Goal: Transaction & Acquisition: Purchase product/service

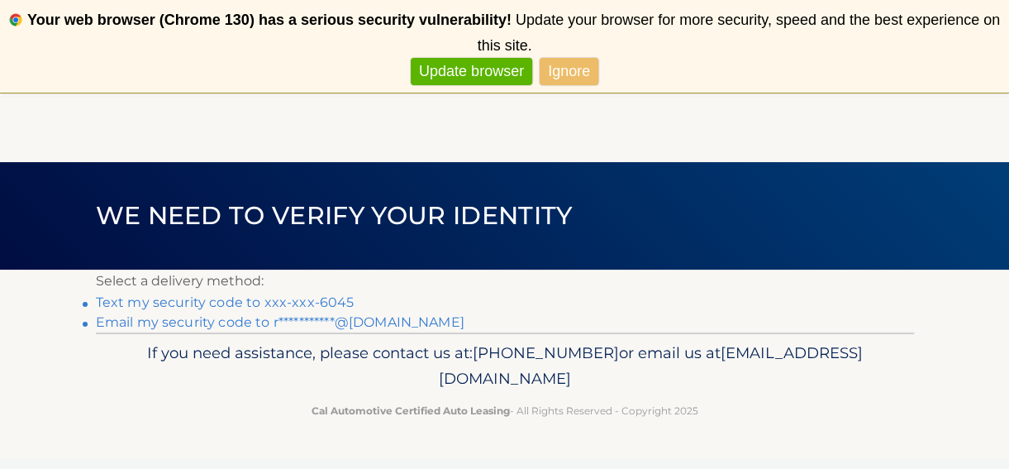
click at [140, 300] on link "Text my security code to xxx-xxx-6045" at bounding box center [225, 302] width 259 height 16
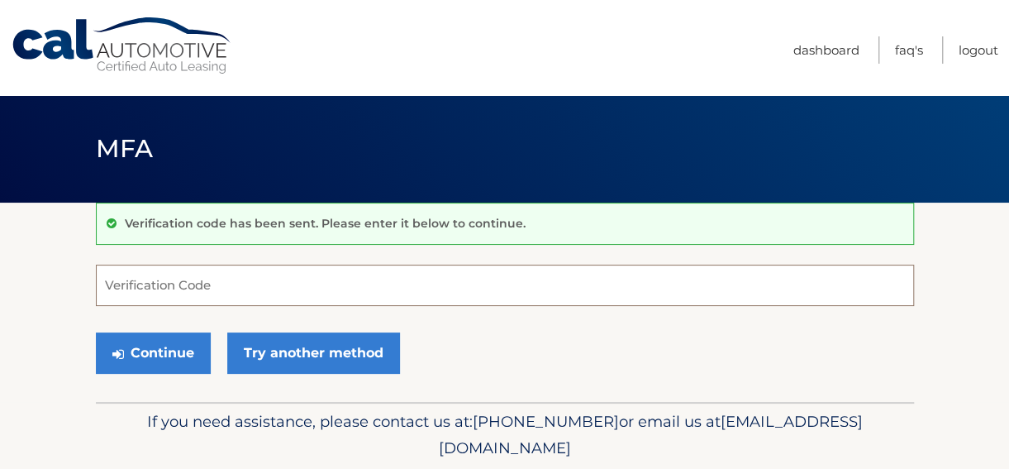
click at [107, 276] on input "Verification Code" at bounding box center [505, 284] width 818 height 41
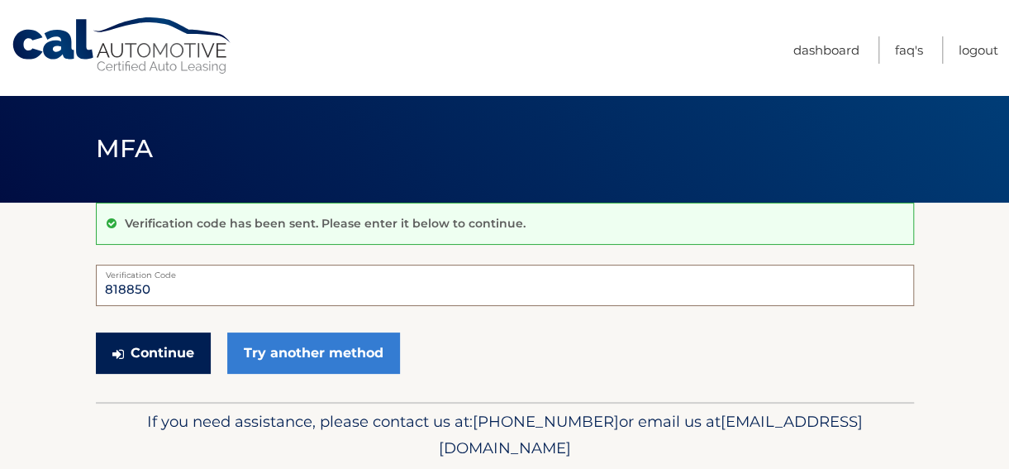
type input "818850"
click at [143, 350] on button "Continue" at bounding box center [153, 352] width 115 height 41
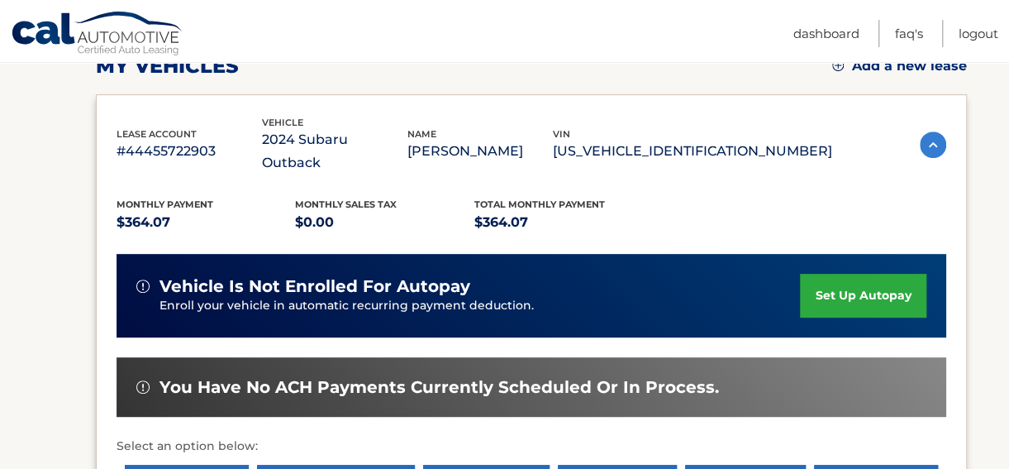
scroll to position [331, 0]
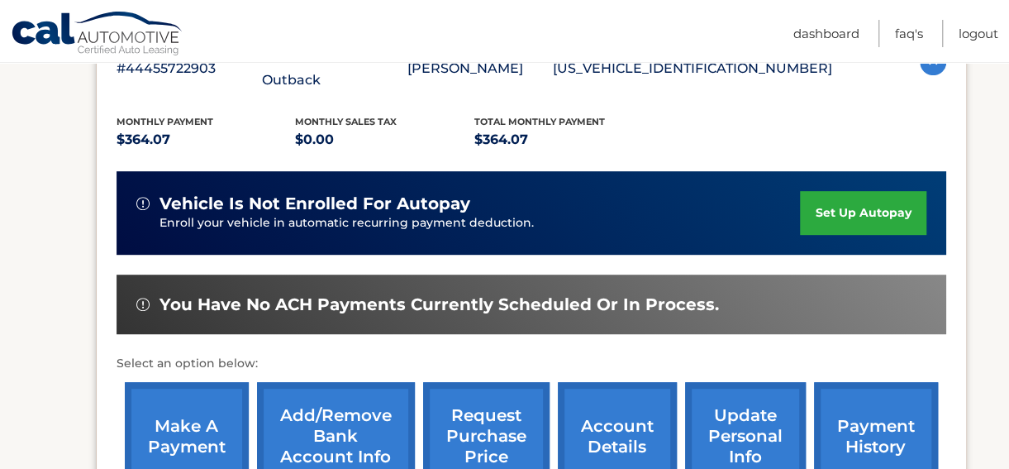
click at [173, 407] on link "make a payment" at bounding box center [187, 436] width 124 height 108
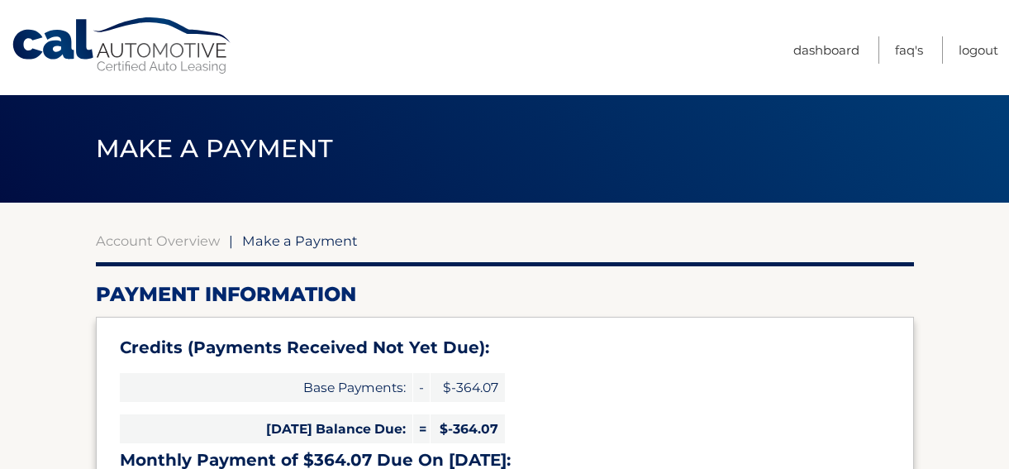
select select "NDJkNmJiOWUtY2EwMS00MWQzLTgzOTYtNzNkOGQwOGRlZDIw"
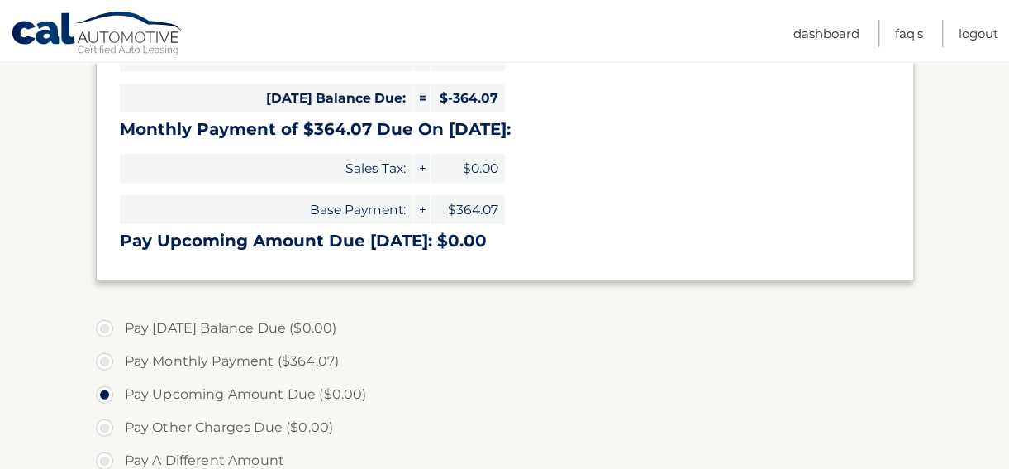
scroll to position [413, 0]
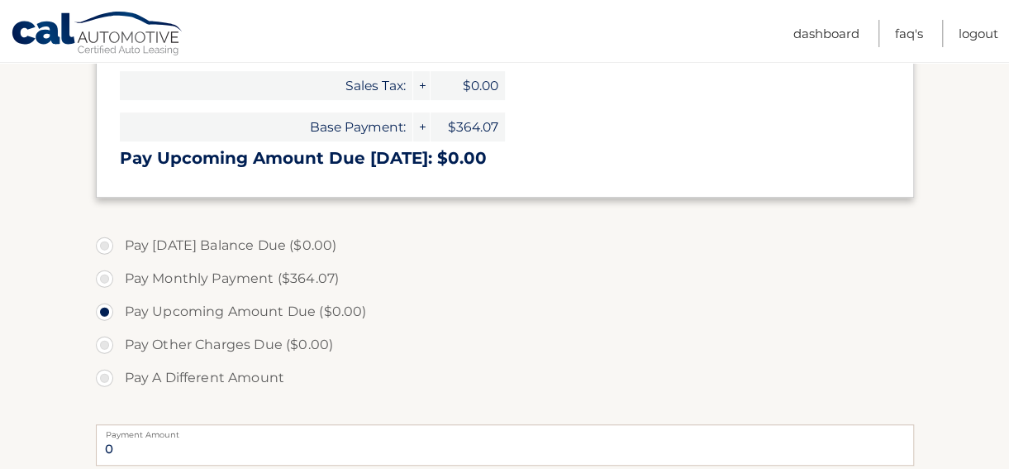
click at [102, 280] on label "Pay Monthly Payment ($364.07)" at bounding box center [505, 278] width 818 height 33
click at [102, 280] on input "Pay Monthly Payment ($364.07)" at bounding box center [110, 275] width 17 height 26
radio input "true"
type input "364.07"
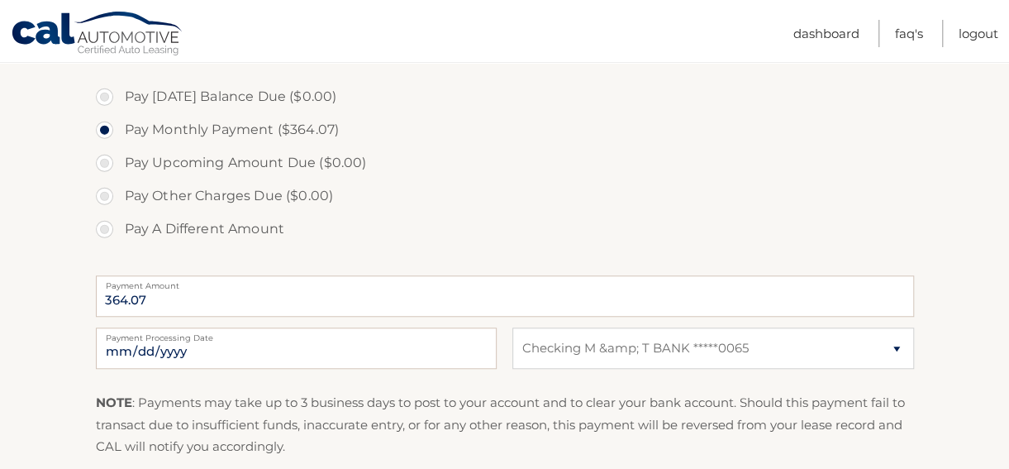
scroll to position [578, 0]
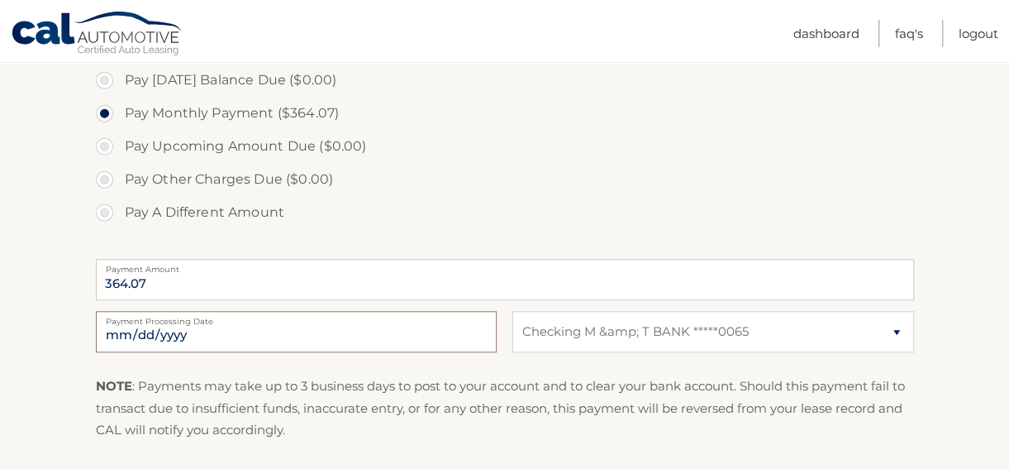
click at [421, 331] on input "2025-10-15" at bounding box center [296, 331] width 401 height 41
type input "2025-10-17"
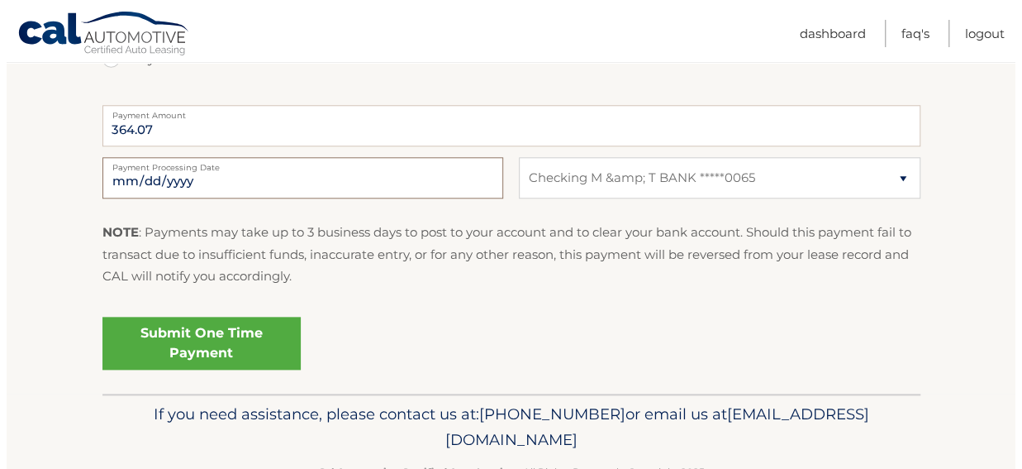
scroll to position [782, 0]
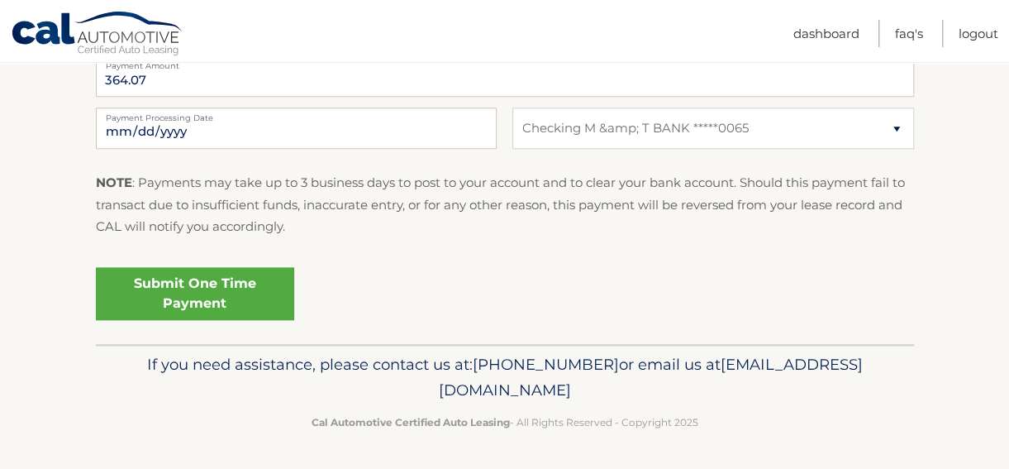
click at [195, 287] on link "Submit One Time Payment" at bounding box center [195, 293] width 198 height 53
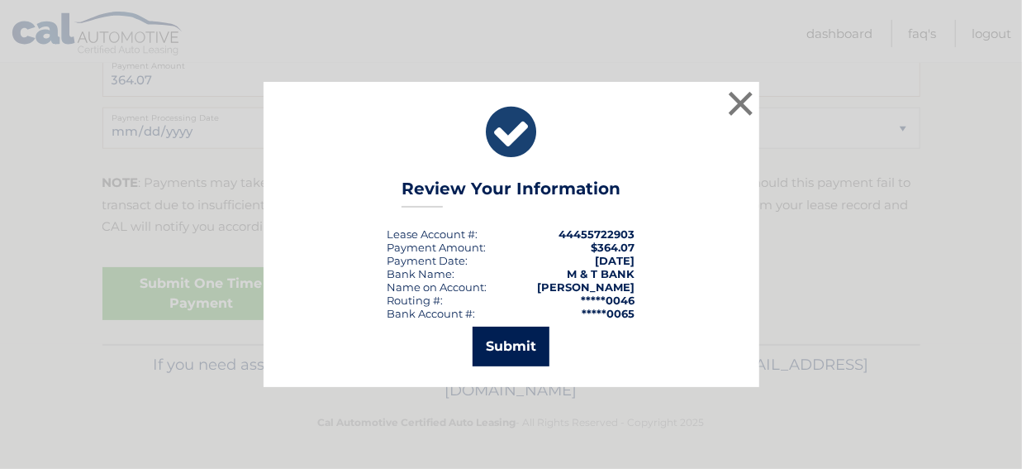
click at [513, 347] on button "Submit" at bounding box center [511, 346] width 77 height 40
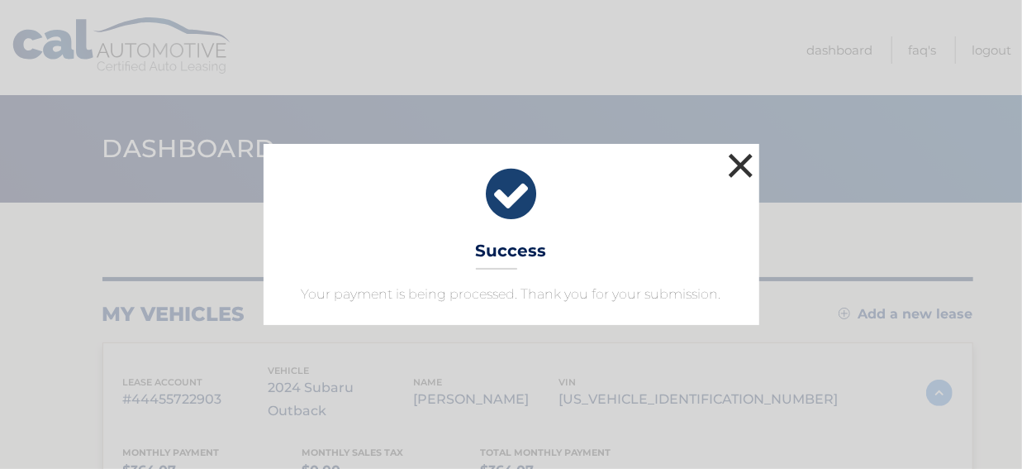
click at [741, 169] on button "×" at bounding box center [741, 165] width 33 height 33
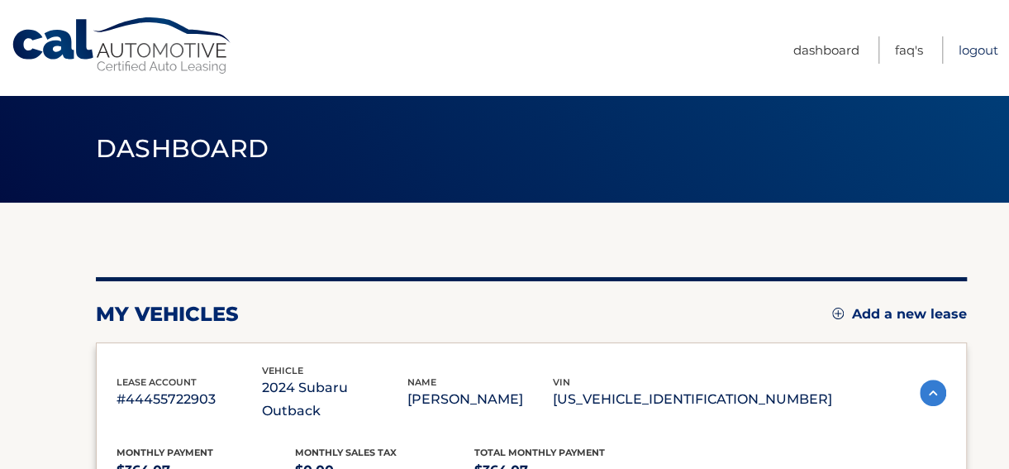
click at [971, 49] on link "Logout" at bounding box center [979, 49] width 40 height 27
